Goal: Task Accomplishment & Management: Complete application form

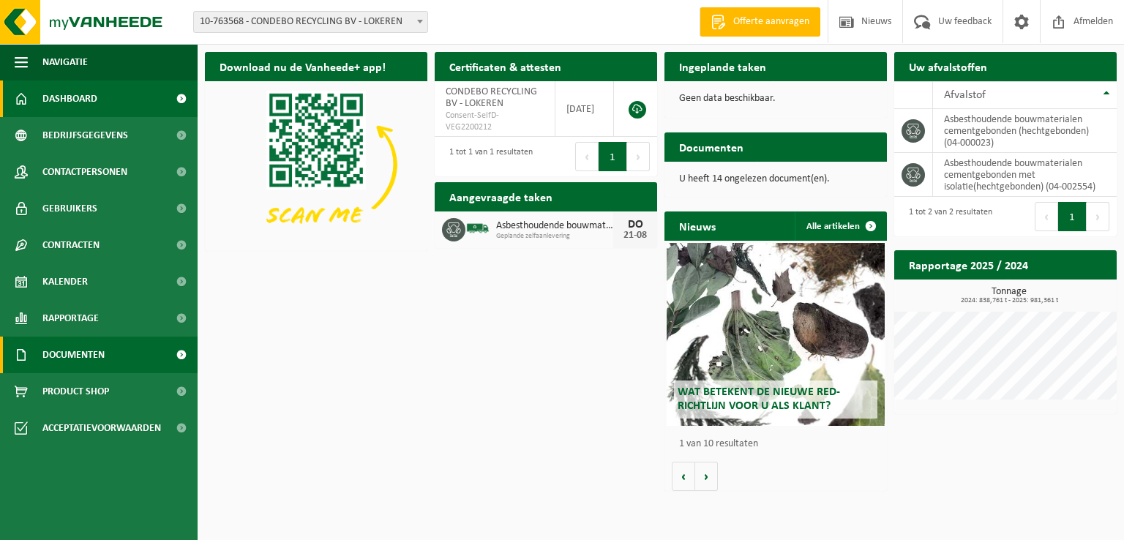
click at [86, 355] on span "Documenten" at bounding box center [73, 355] width 62 height 37
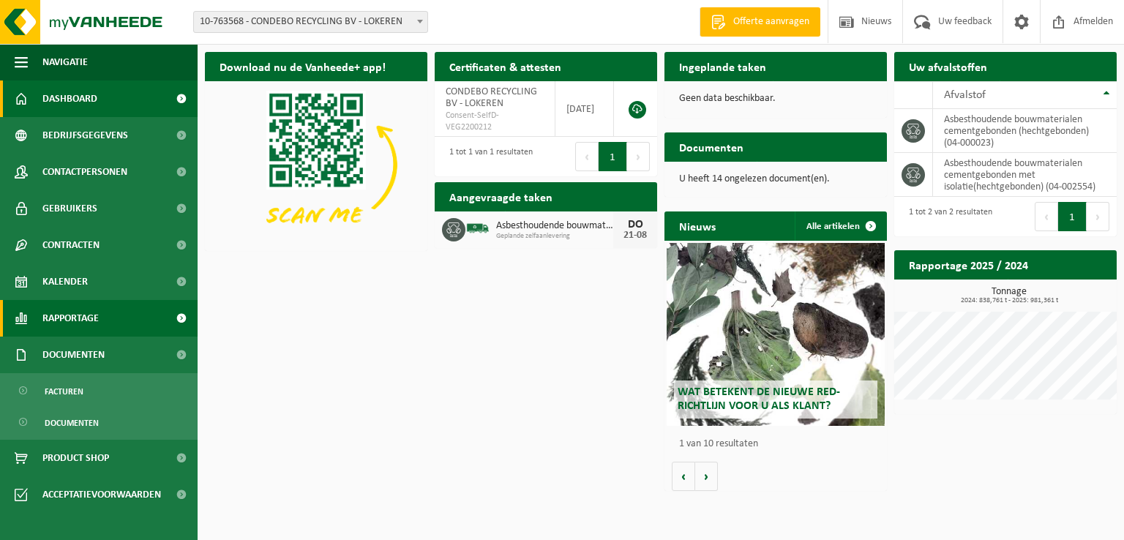
click at [81, 316] on span "Rapportage" at bounding box center [70, 318] width 56 height 37
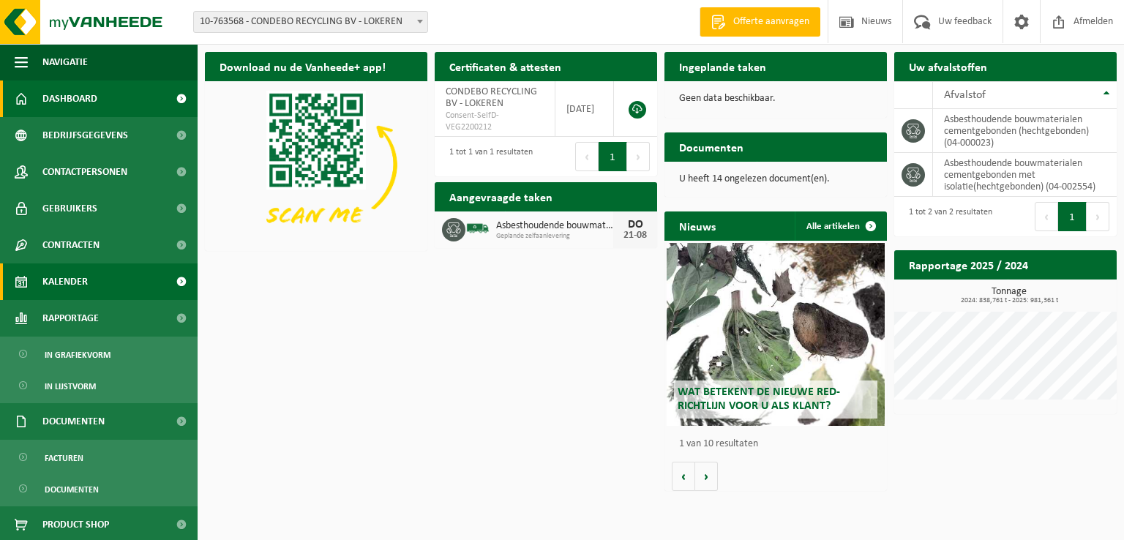
click at [78, 281] on span "Kalender" at bounding box center [64, 282] width 45 height 37
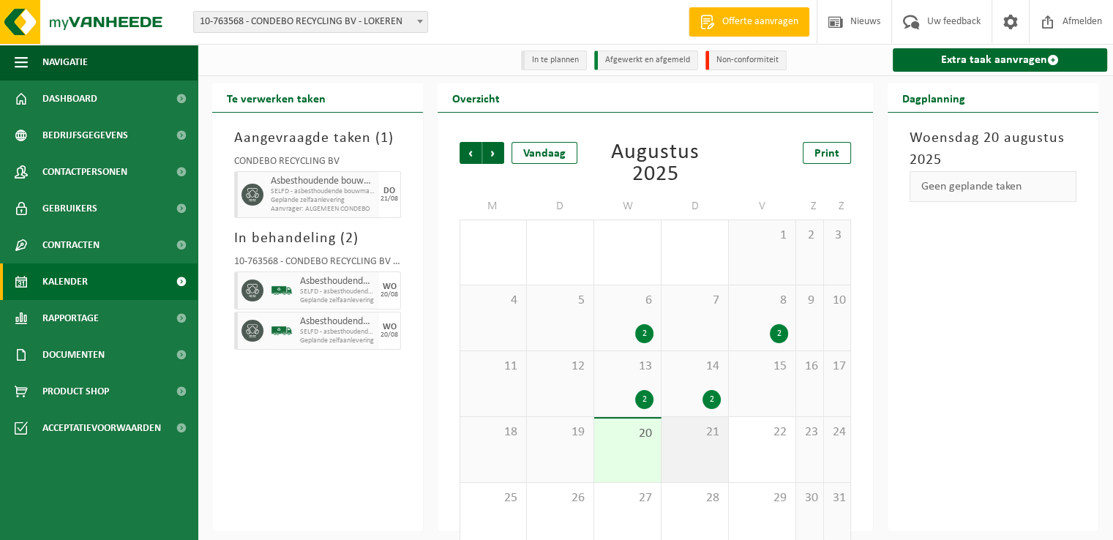
click at [699, 446] on div "21" at bounding box center [695, 449] width 67 height 65
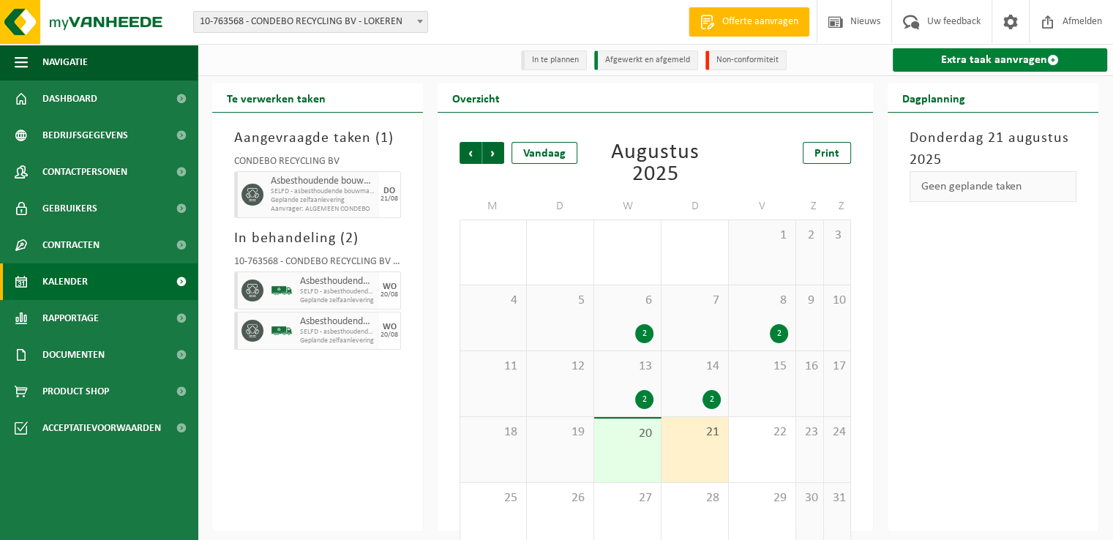
click at [977, 53] on link "Extra taak aanvragen" at bounding box center [1000, 59] width 214 height 23
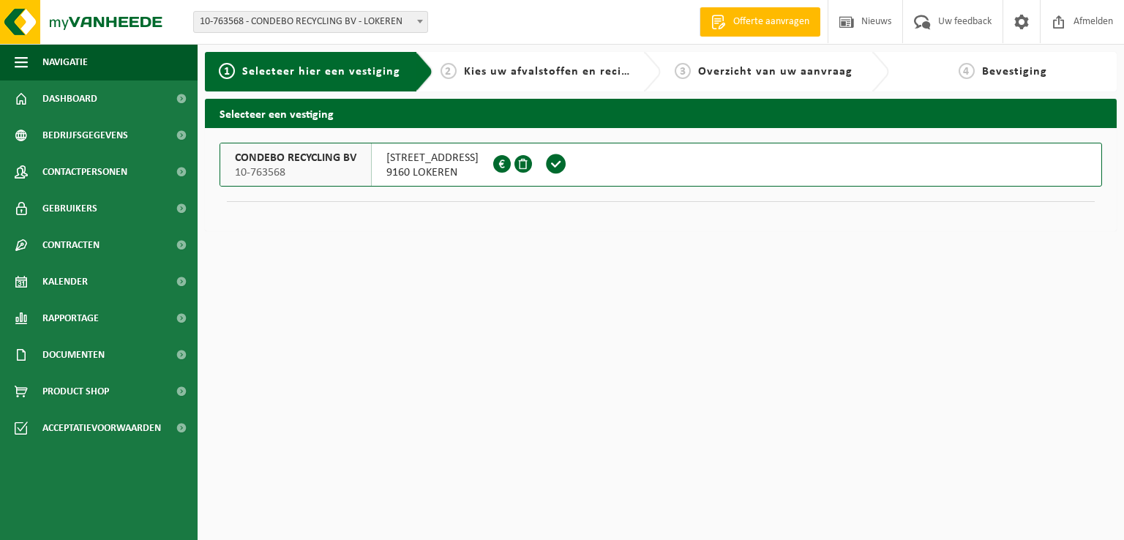
click at [562, 165] on span at bounding box center [556, 164] width 22 height 22
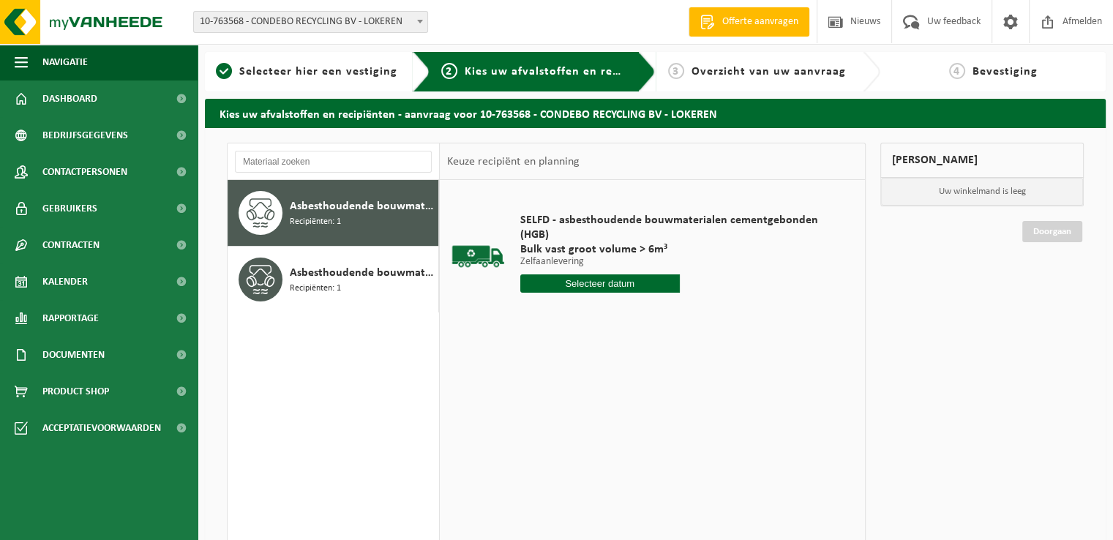
click at [615, 284] on input "text" at bounding box center [600, 283] width 160 height 18
click at [609, 436] on div "21" at bounding box center [611, 436] width 26 height 23
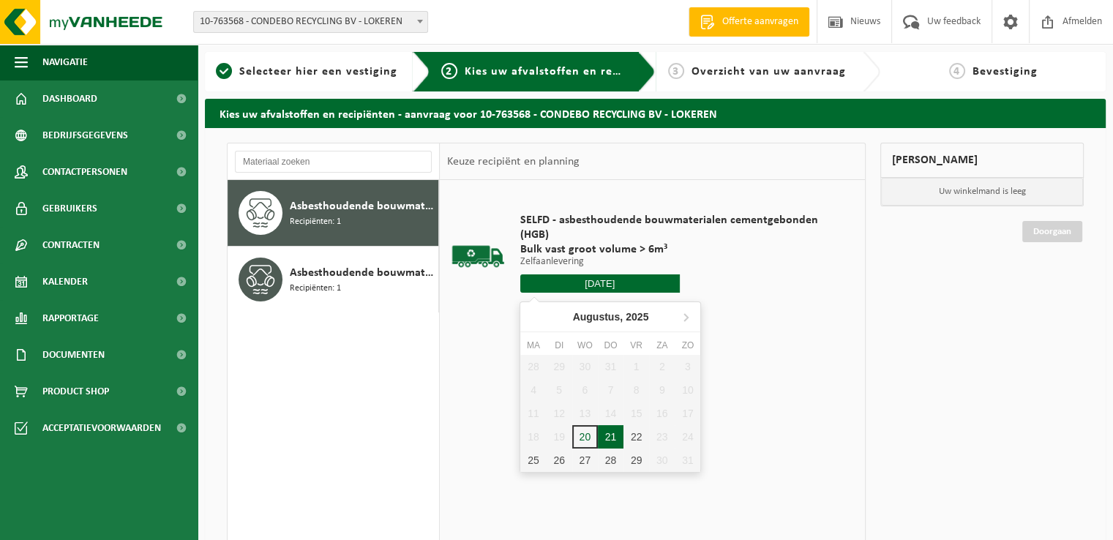
type input "Van 2025-08-21"
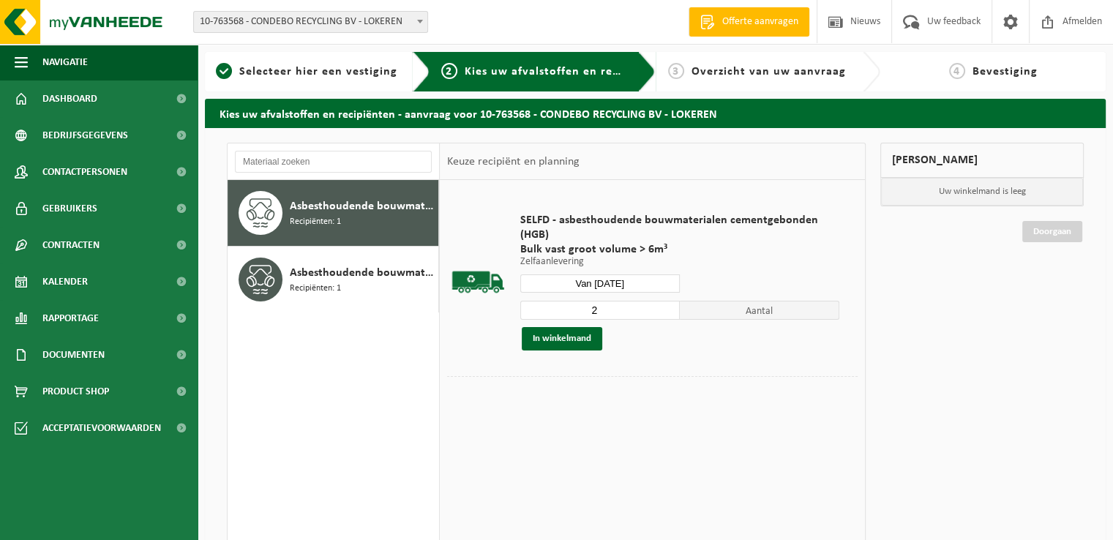
type input "2"
click at [671, 305] on input "2" at bounding box center [600, 310] width 160 height 19
click at [564, 337] on button "In winkelmand" at bounding box center [562, 338] width 81 height 23
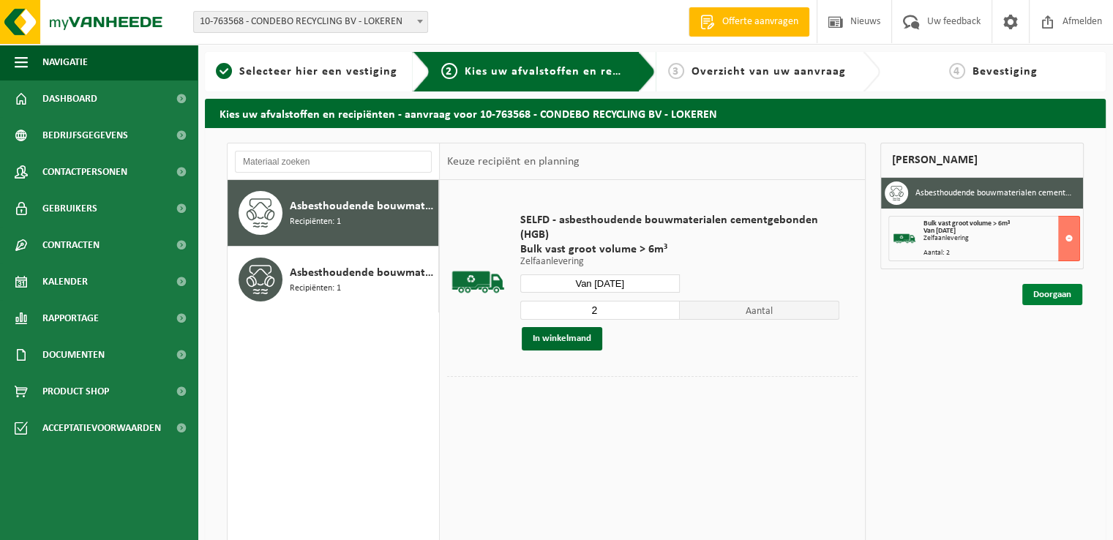
click at [1045, 296] on link "Doorgaan" at bounding box center [1053, 294] width 60 height 21
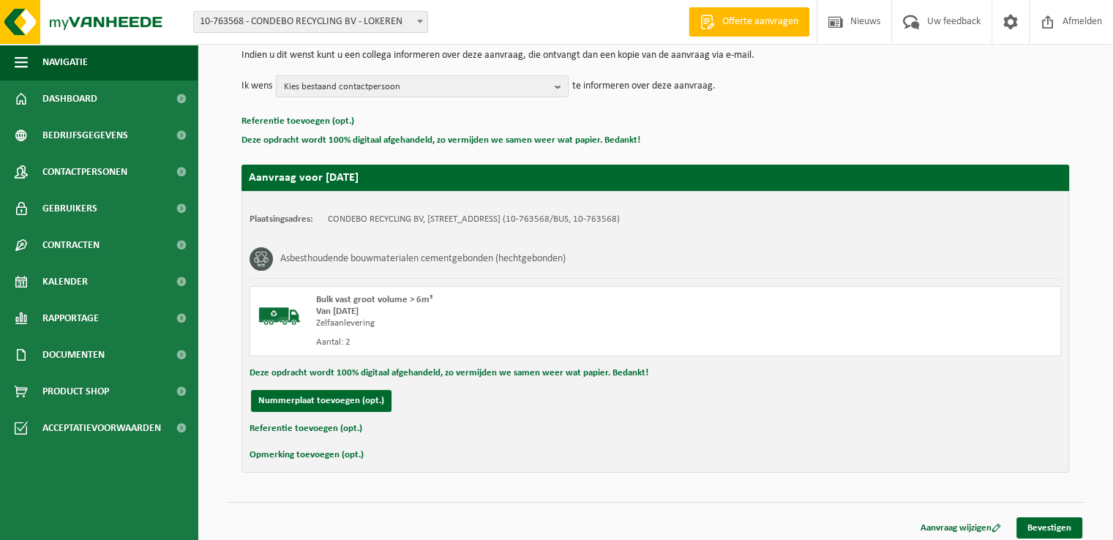
scroll to position [161, 0]
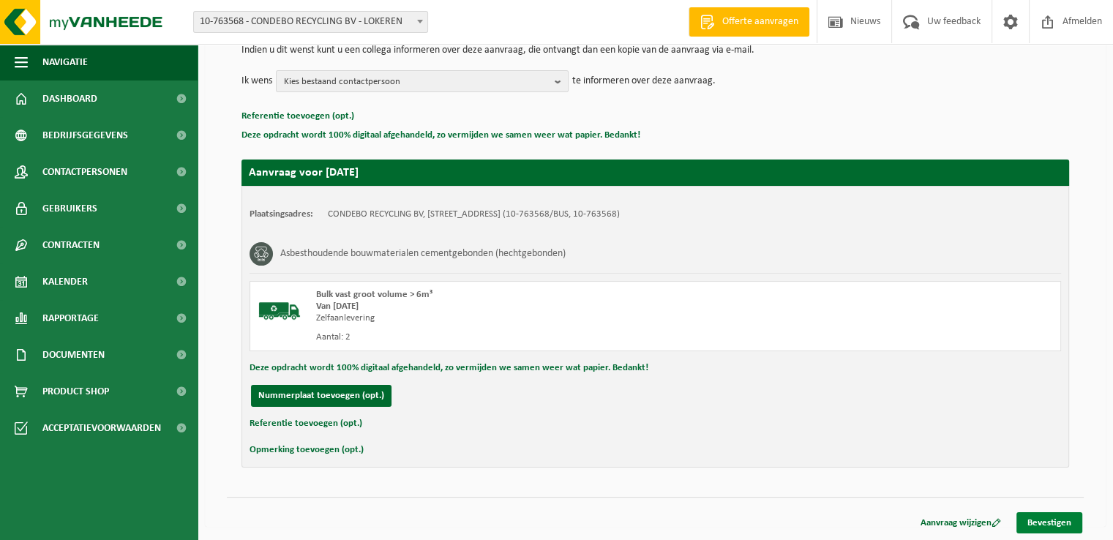
click at [1066, 522] on link "Bevestigen" at bounding box center [1050, 522] width 66 height 21
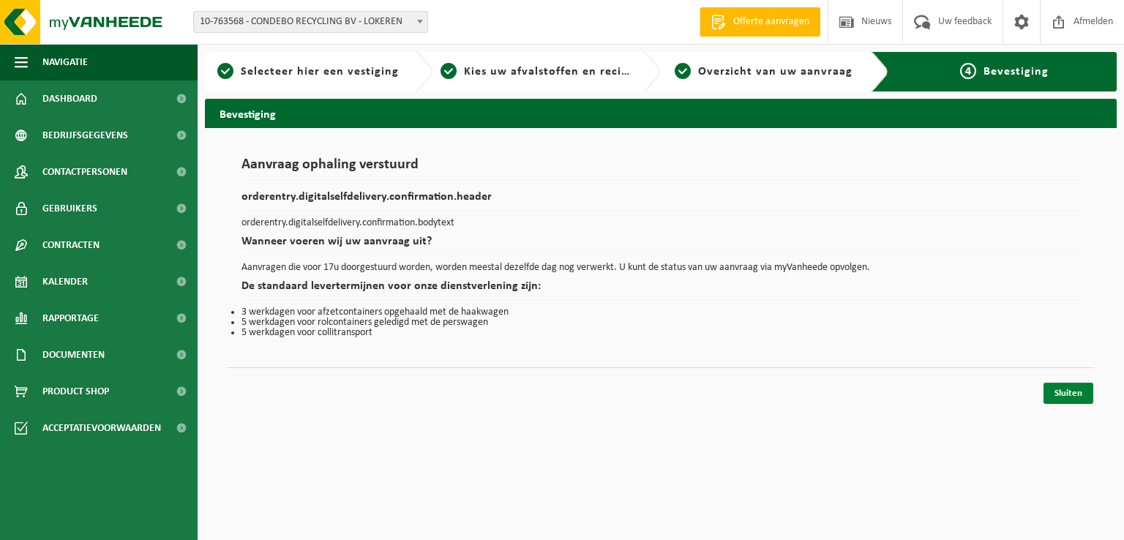
click at [1072, 392] on link "Sluiten" at bounding box center [1069, 393] width 50 height 21
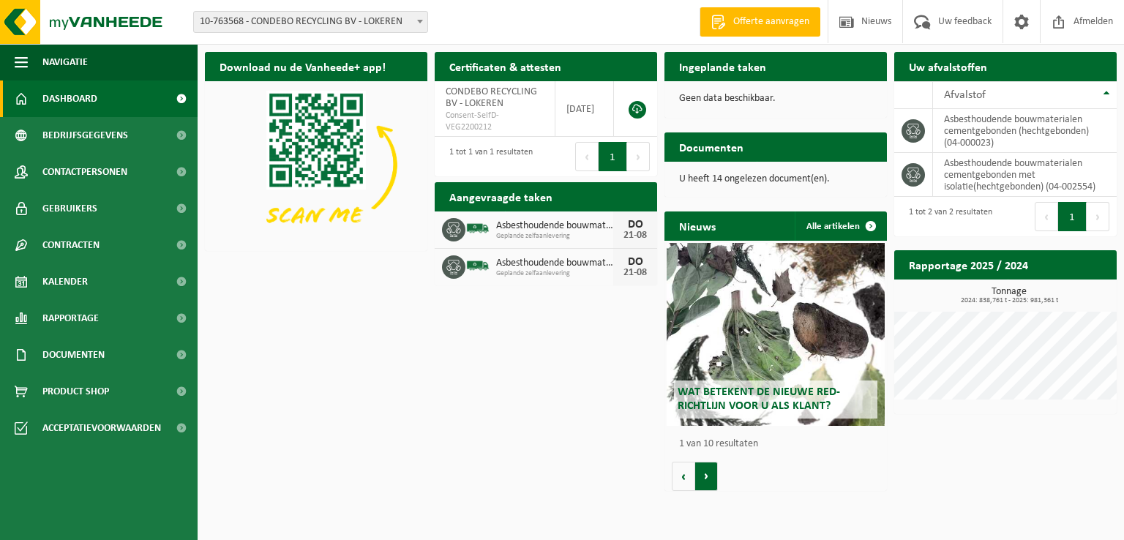
click at [707, 482] on button "Volgende" at bounding box center [706, 476] width 23 height 29
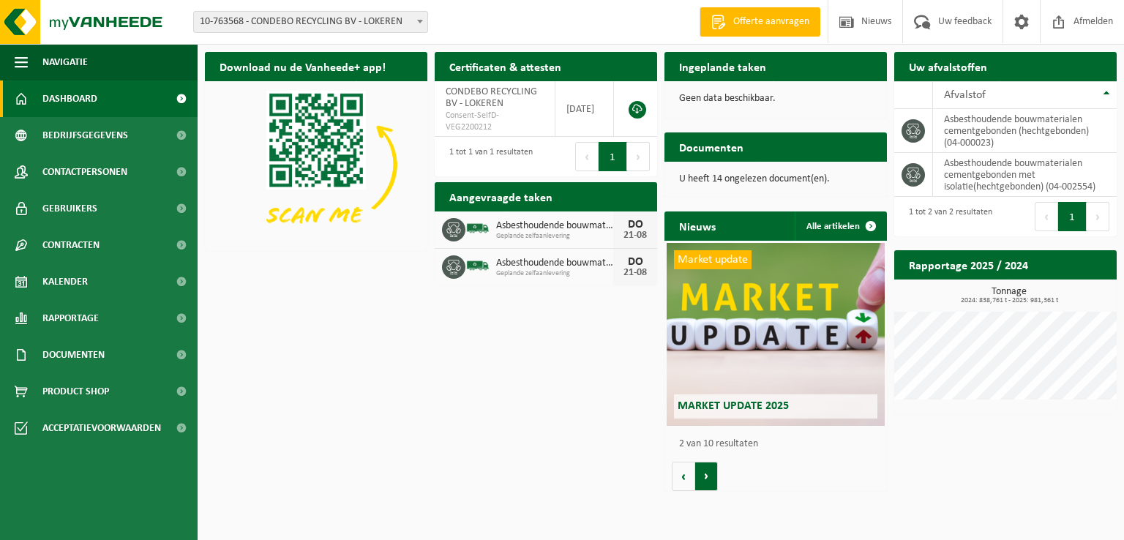
click at [707, 482] on button "Volgende" at bounding box center [706, 476] width 23 height 29
click at [708, 481] on button "Volgende" at bounding box center [706, 476] width 23 height 29
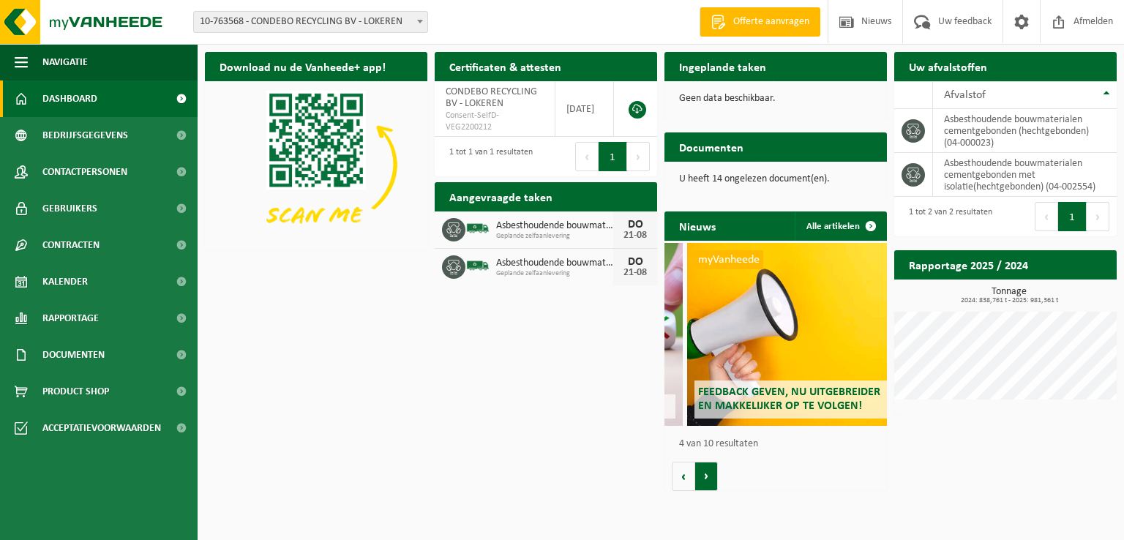
scroll to position [0, 668]
